Goal: Transaction & Acquisition: Purchase product/service

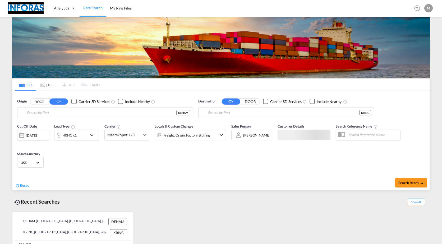
type input "[GEOGRAPHIC_DATA], [GEOGRAPHIC_DATA]"
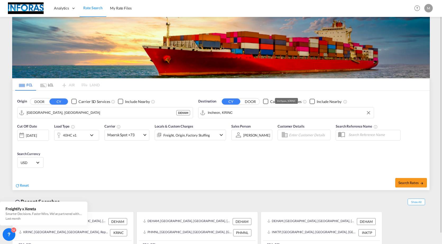
click at [244, 113] on input "Incheon, KRINC" at bounding box center [289, 113] width 163 height 8
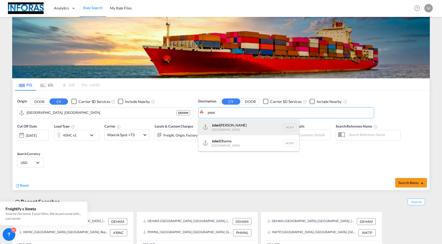
click at [215, 130] on div "[GEOGRAPHIC_DATA] [GEOGRAPHIC_DATA]" at bounding box center [249, 128] width 100 height 16
type input "[GEOGRAPHIC_DATA], [GEOGRAPHIC_DATA]"
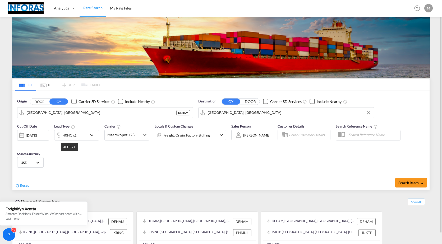
click at [64, 136] on div "40HC x1" at bounding box center [70, 135] width 14 height 7
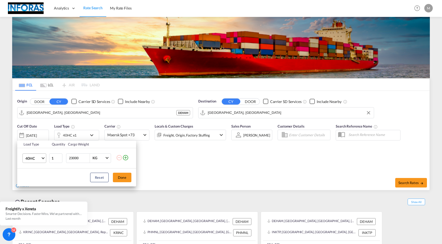
click at [33, 160] on span "40HC" at bounding box center [32, 158] width 15 height 5
click at [31, 135] on div "20GP" at bounding box center [29, 132] width 9 height 5
click at [120, 180] on button "Done" at bounding box center [122, 178] width 19 height 10
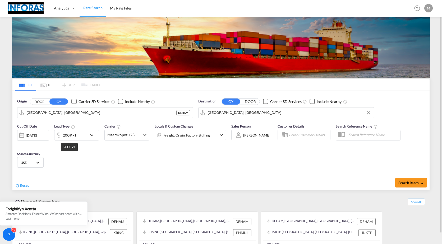
click at [70, 136] on div "20GP x1" at bounding box center [69, 135] width 13 height 7
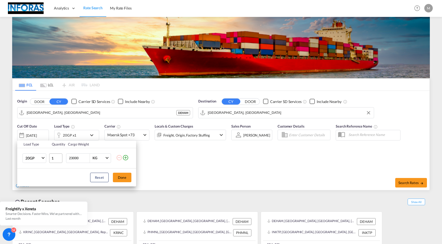
drag, startPoint x: 83, startPoint y: 158, endPoint x: 59, endPoint y: 159, distance: 24.1
click at [59, 159] on tr "20GP 20GP 40GP 40HC 45HC 20RE 40RE 40HR 20OT 40OT 20FR 40FR 40NR 20NR 45S 20TK …" at bounding box center [76, 158] width 119 height 20
type input "20000"
click at [120, 177] on button "Done" at bounding box center [122, 178] width 19 height 10
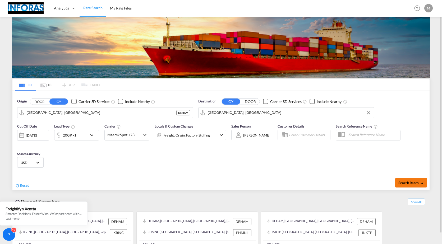
click at [403, 184] on span "Search Rates" at bounding box center [410, 183] width 25 height 4
type input "DEHAM to AEJEA / [DATE]"
